Goal: Navigation & Orientation: Go to known website

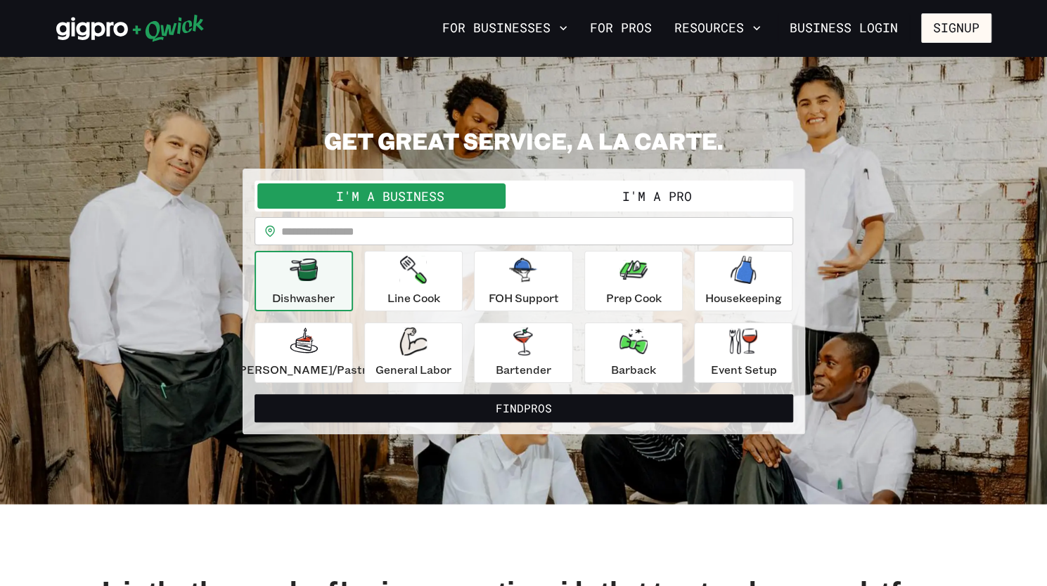
click at [84, 39] on icon at bounding box center [92, 29] width 72 height 23
click at [79, 37] on icon at bounding box center [92, 29] width 72 height 23
click at [514, 29] on button "For Businesses" at bounding box center [505, 28] width 136 height 24
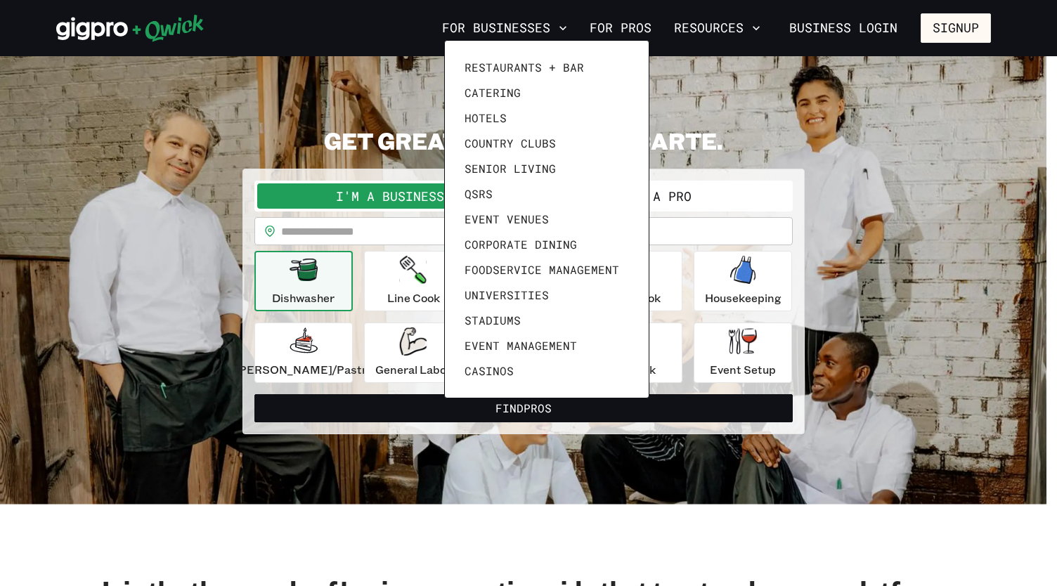
click at [109, 33] on div at bounding box center [528, 293] width 1057 height 586
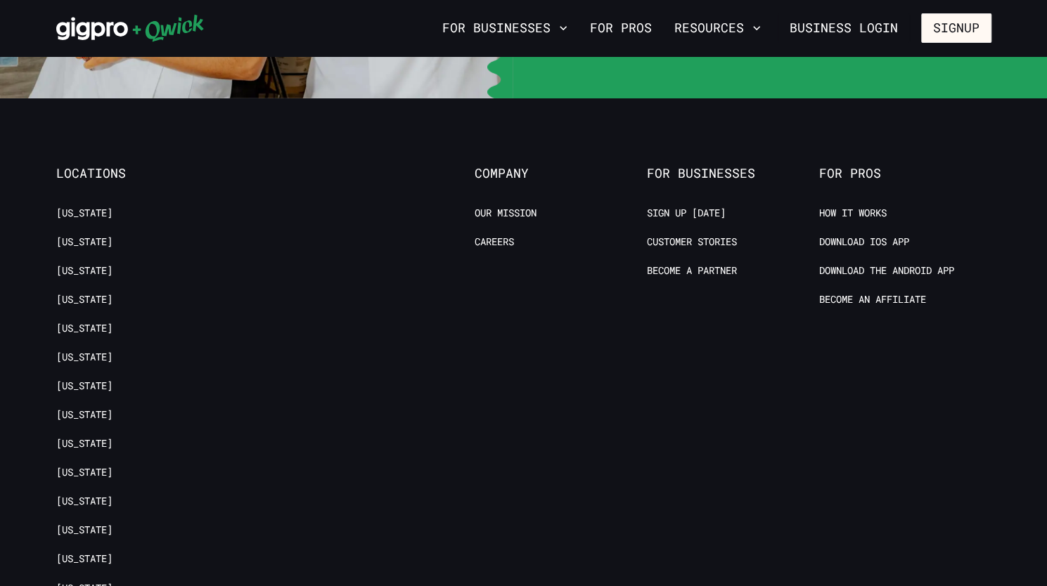
scroll to position [2924, 0]
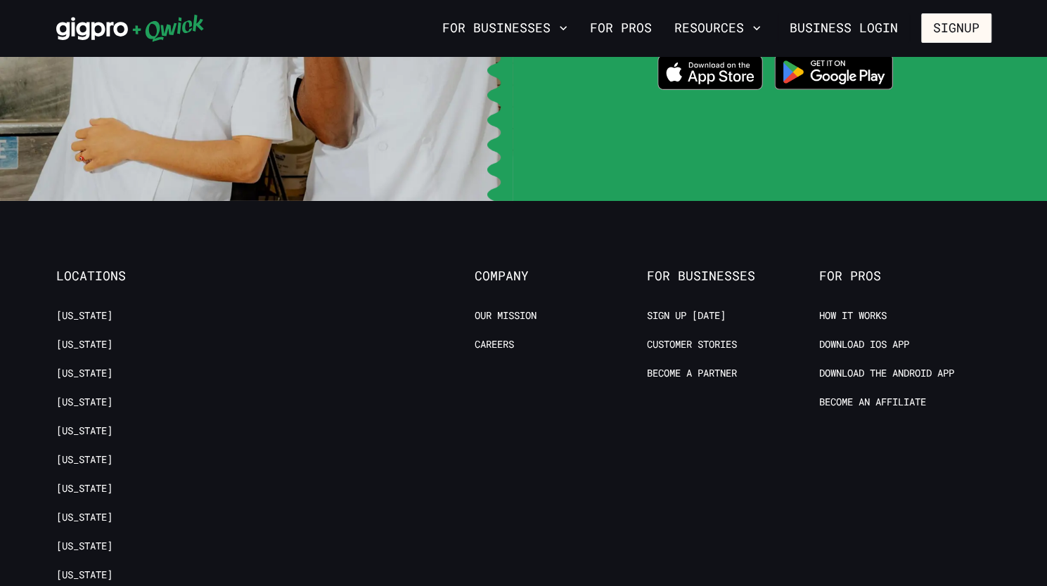
click at [90, 26] on icon at bounding box center [130, 28] width 148 height 28
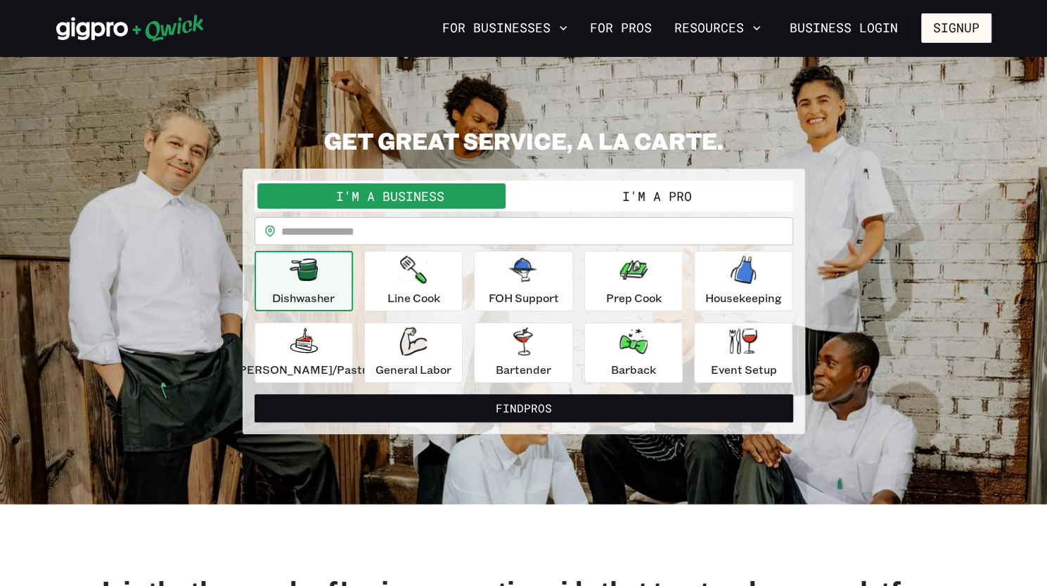
click at [141, 33] on icon at bounding box center [130, 28] width 148 height 28
click at [89, 34] on icon at bounding box center [130, 28] width 148 height 28
click at [77, 25] on icon at bounding box center [92, 29] width 72 height 23
click at [96, 23] on icon at bounding box center [92, 29] width 72 height 23
